Goal: Navigation & Orientation: Find specific page/section

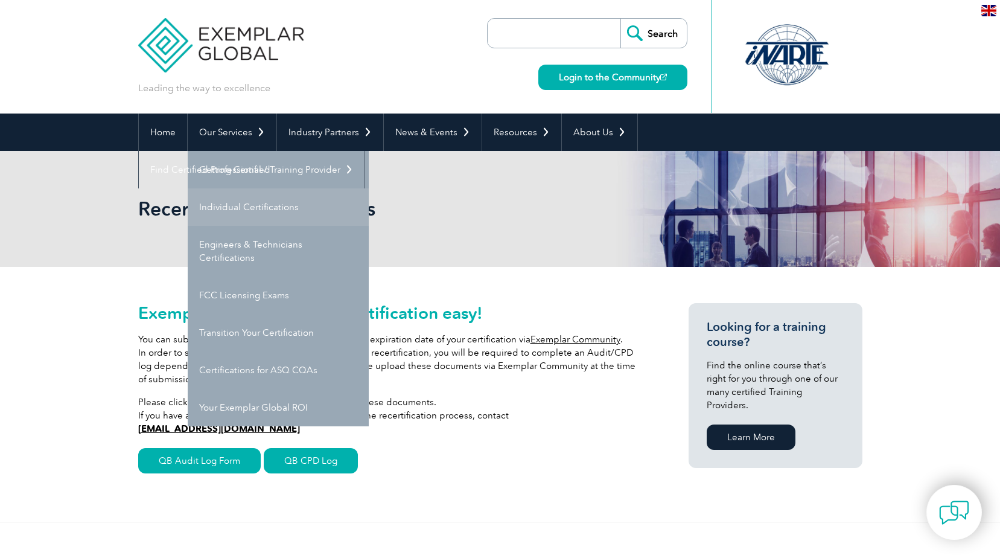
click at [262, 207] on link "Individual Certifications" at bounding box center [278, 206] width 181 height 37
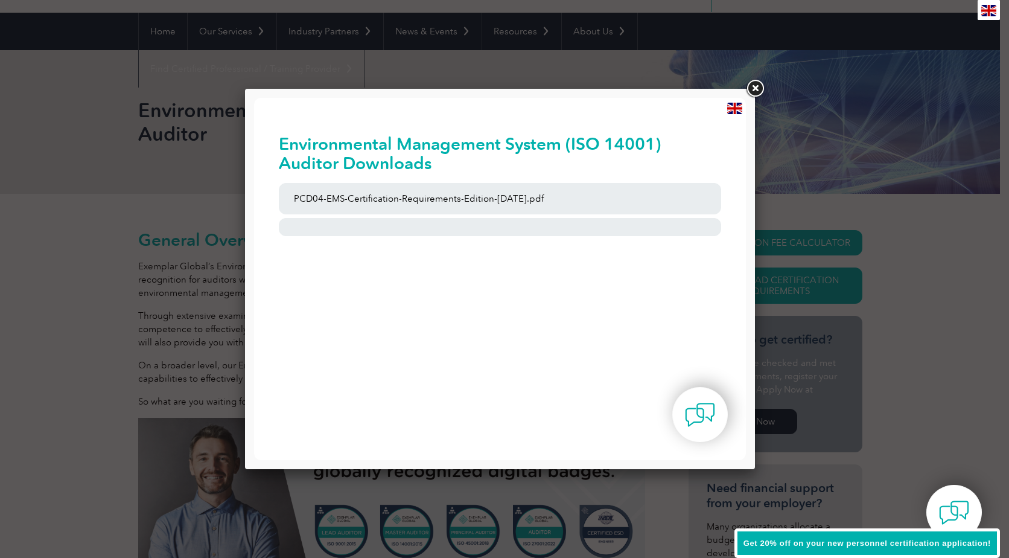
click at [753, 88] on link at bounding box center [755, 89] width 22 height 22
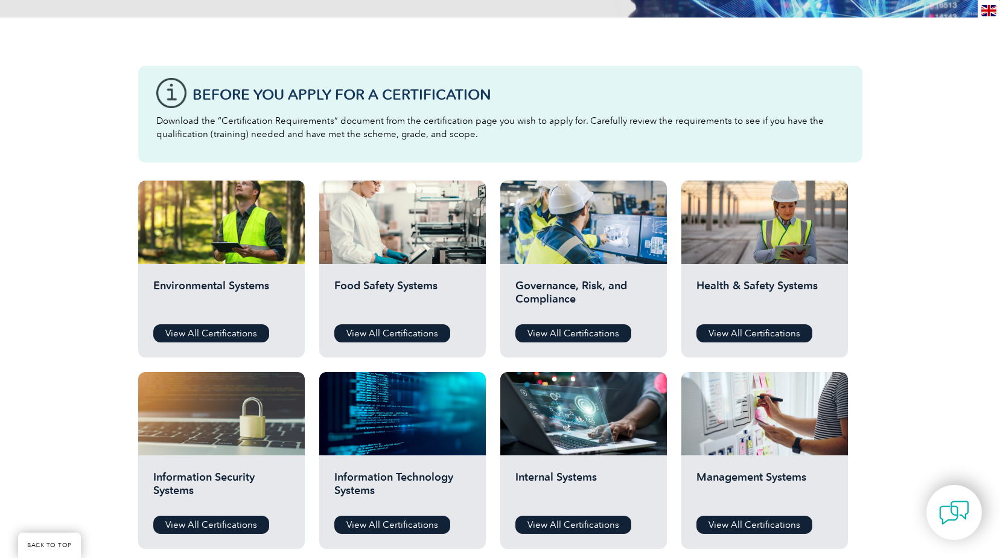
scroll to position [302, 0]
